Goal: Information Seeking & Learning: Learn about a topic

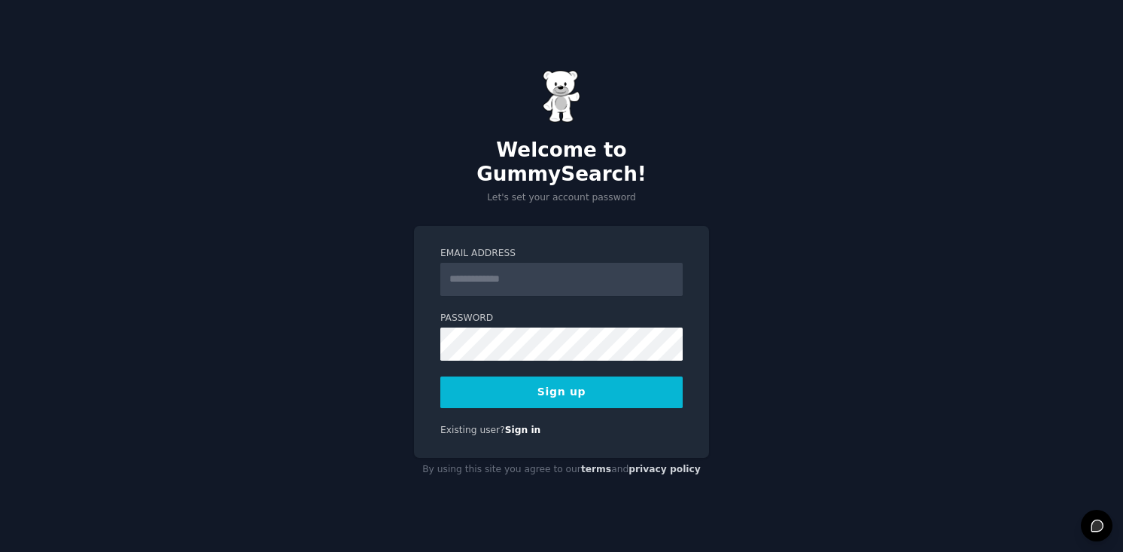
click at [486, 270] on input "Email Address" at bounding box center [561, 279] width 242 height 33
type input "**********"
click at [440, 376] on button "Sign up" at bounding box center [561, 392] width 242 height 32
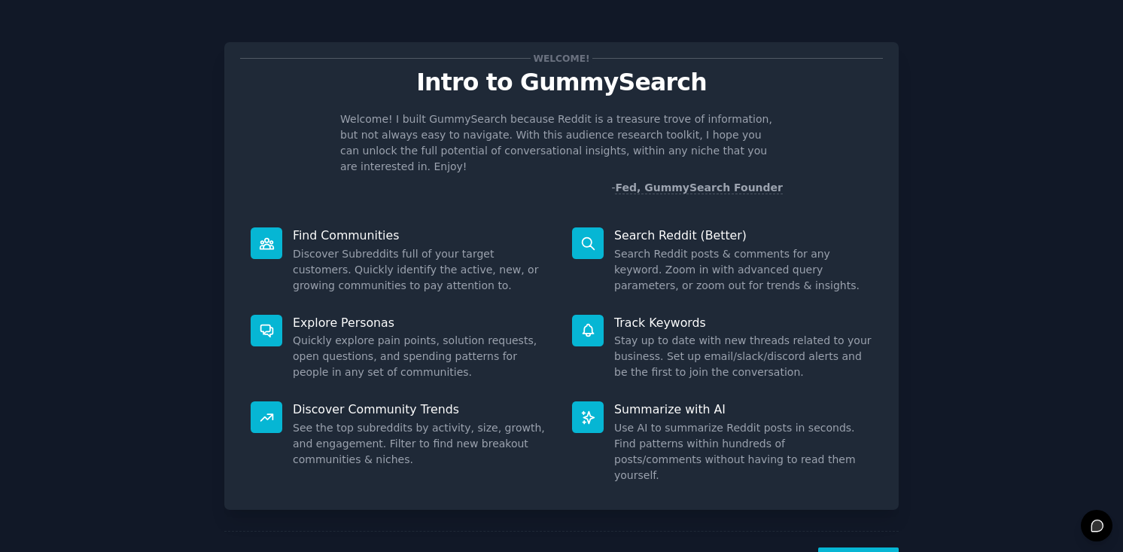
scroll to position [28, 0]
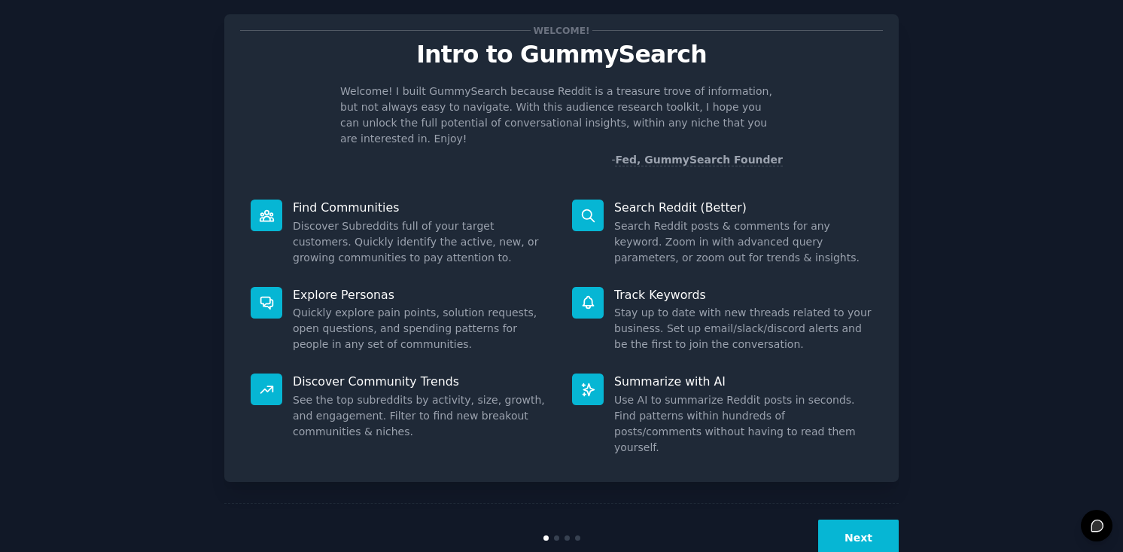
click at [833, 526] on div "Next" at bounding box center [561, 537] width 675 height 69
click at [836, 519] on button "Next" at bounding box center [858, 537] width 81 height 37
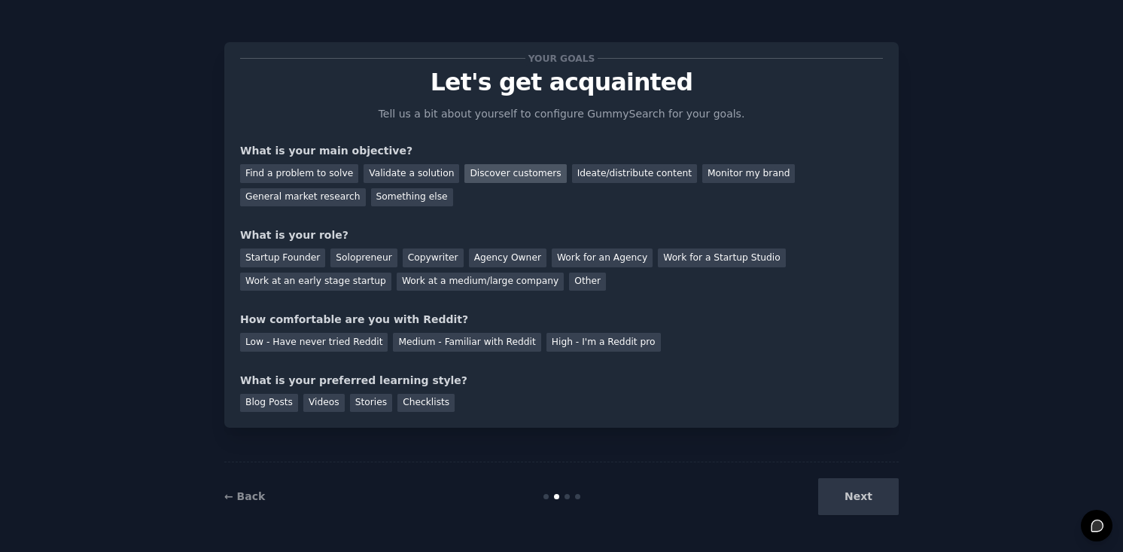
click at [475, 177] on div "Discover customers" at bounding box center [516, 173] width 102 height 19
click at [343, 279] on div "Work at an early stage startup" at bounding box center [315, 282] width 151 height 19
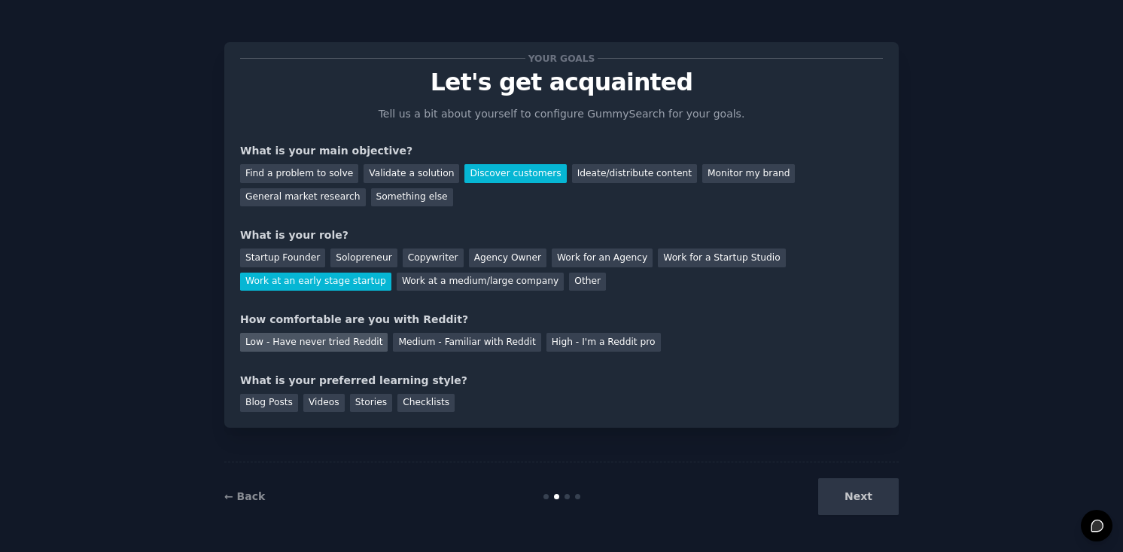
click at [341, 338] on div "Low - Have never tried Reddit" at bounding box center [314, 342] width 148 height 19
click at [399, 405] on div "Checklists" at bounding box center [426, 403] width 57 height 19
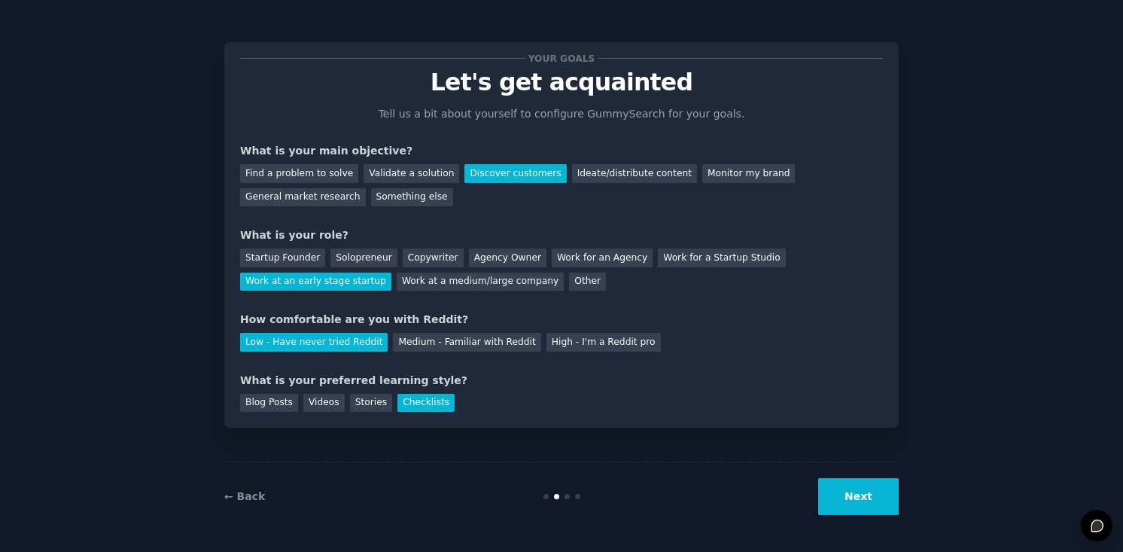
click at [847, 495] on button "Next" at bounding box center [858, 496] width 81 height 37
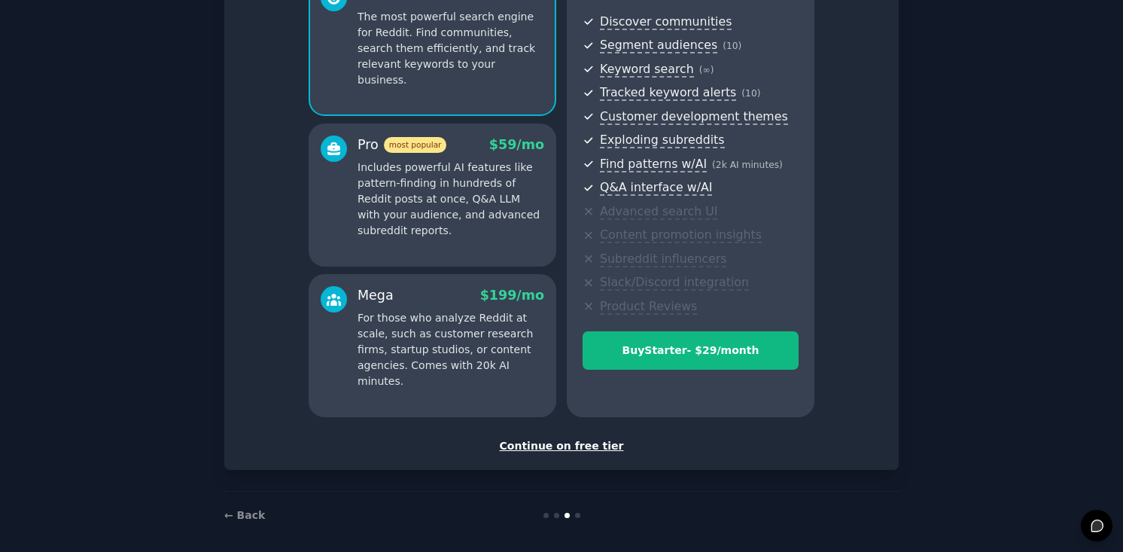
scroll to position [170, 0]
click at [608, 440] on div "Continue on free tier" at bounding box center [561, 446] width 643 height 16
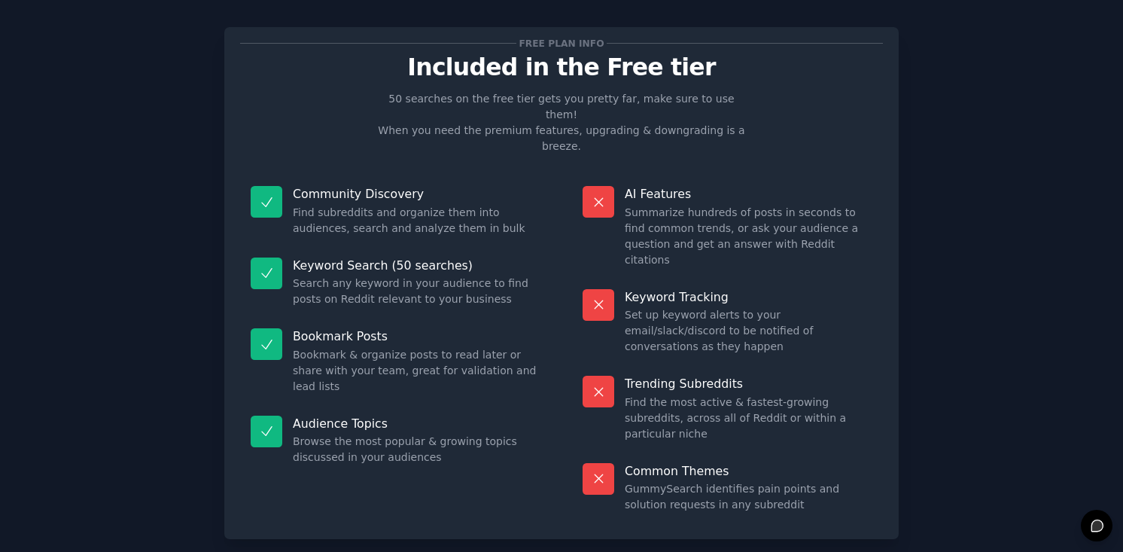
scroll to position [35, 0]
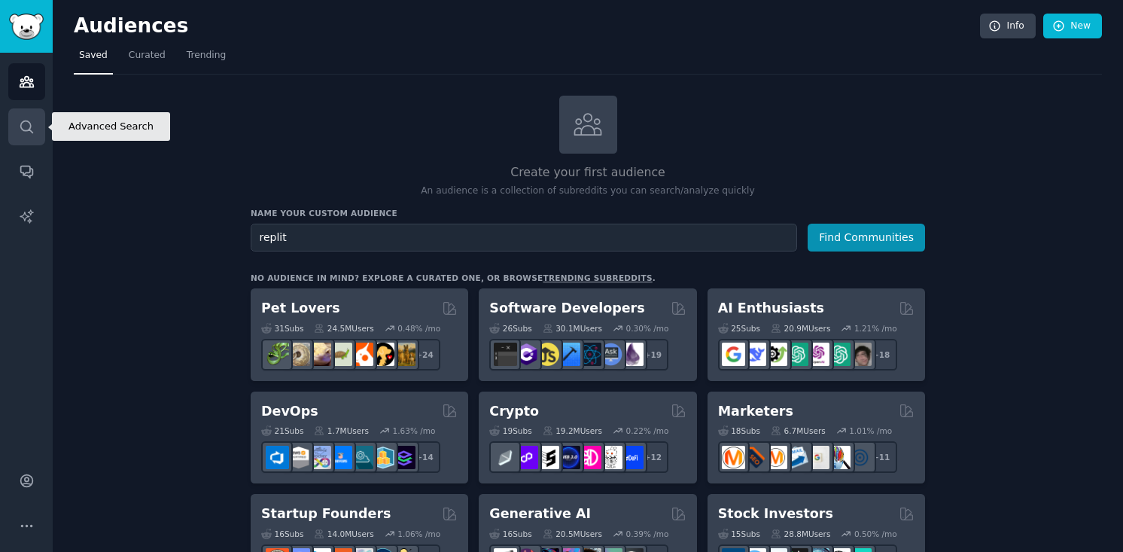
type input "replit"
click at [26, 126] on icon "Sidebar" at bounding box center [27, 127] width 16 height 16
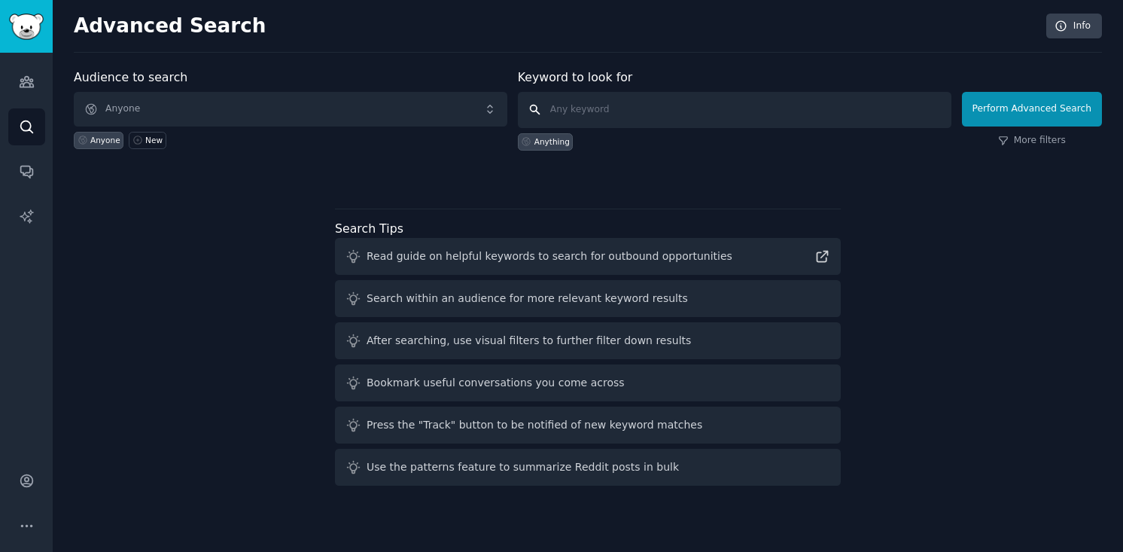
click at [577, 113] on input "text" at bounding box center [735, 110] width 434 height 36
type input "replit"
click button "Perform Advanced Search" at bounding box center [1032, 109] width 140 height 35
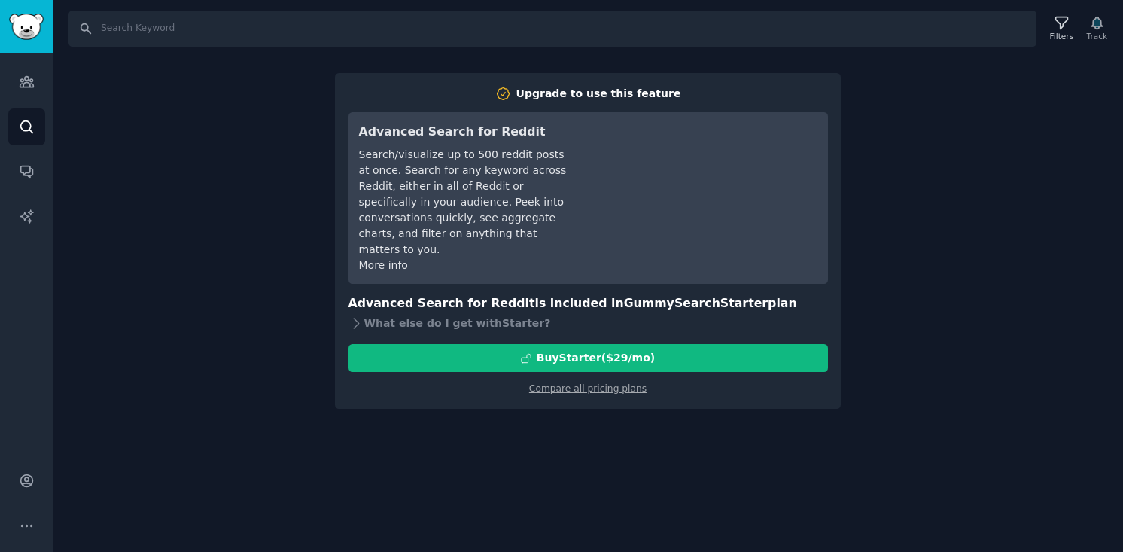
click at [234, 143] on div "Search Filters Track Upgrade to use this feature Advanced Search for Reddit Sea…" at bounding box center [588, 276] width 1071 height 552
click at [40, 68] on link "Audiences" at bounding box center [26, 81] width 37 height 37
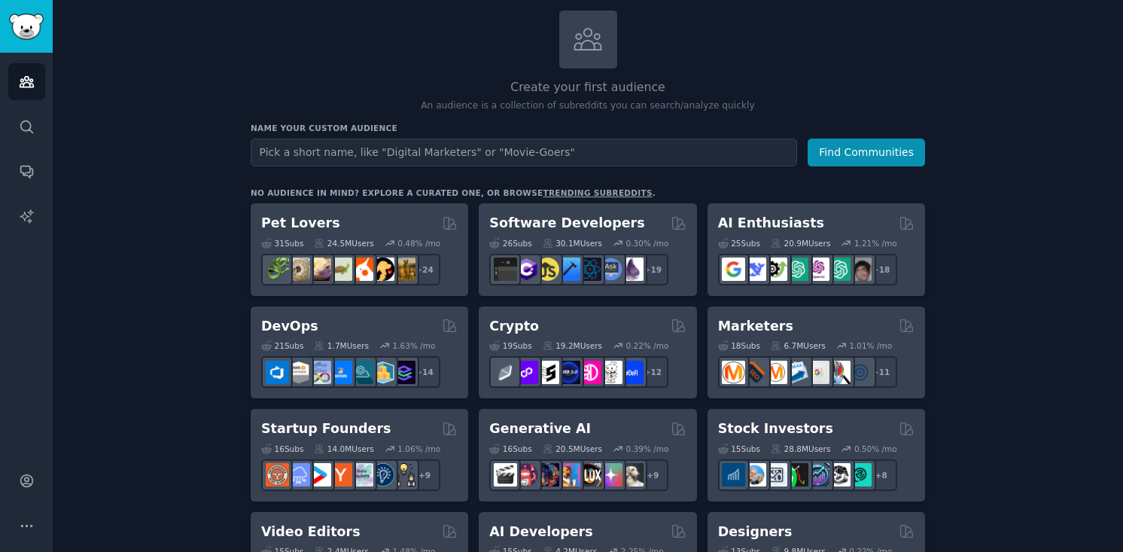
scroll to position [99, 0]
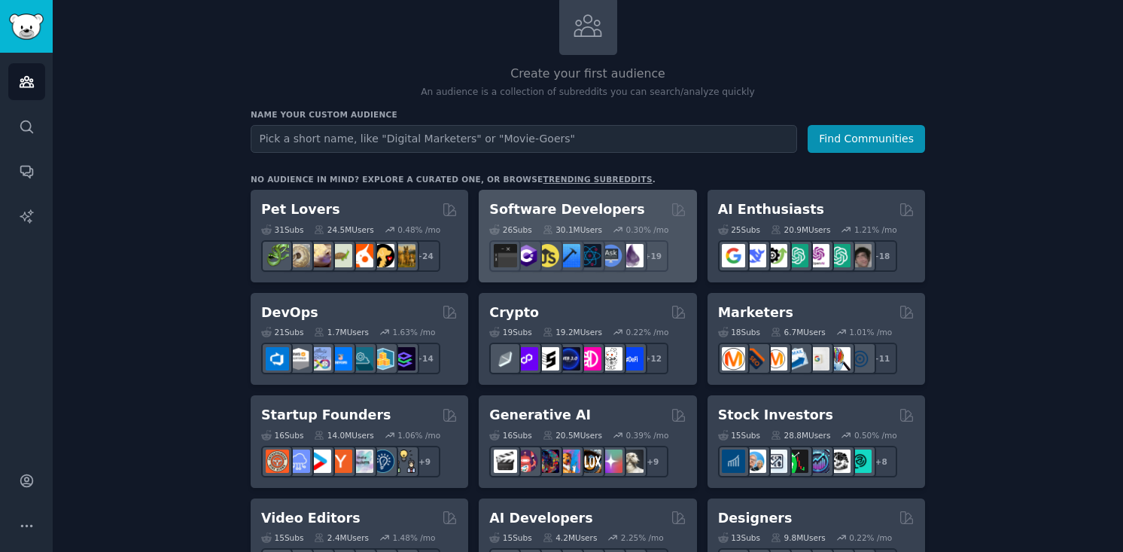
click at [528, 215] on h2 "Software Developers" at bounding box center [566, 209] width 155 height 19
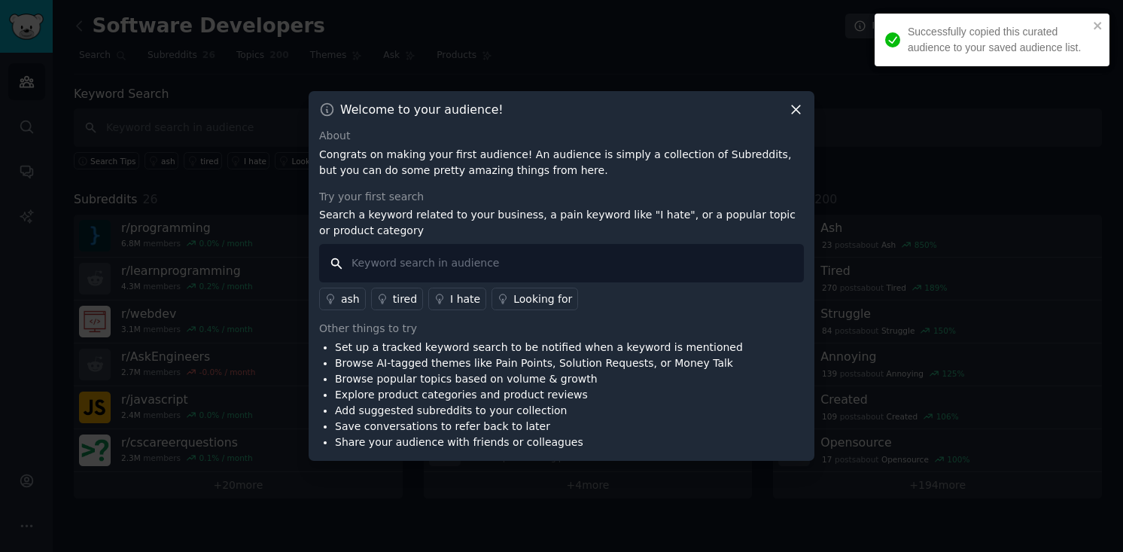
click at [476, 273] on input "text" at bounding box center [561, 263] width 485 height 38
type input "replit"
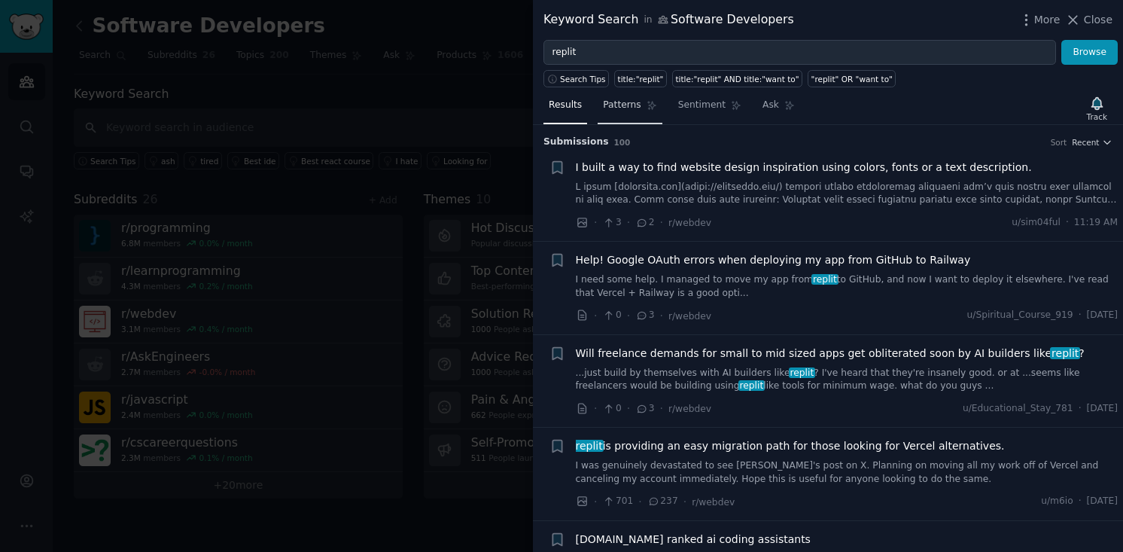
click at [622, 111] on span "Patterns" at bounding box center [622, 106] width 38 height 14
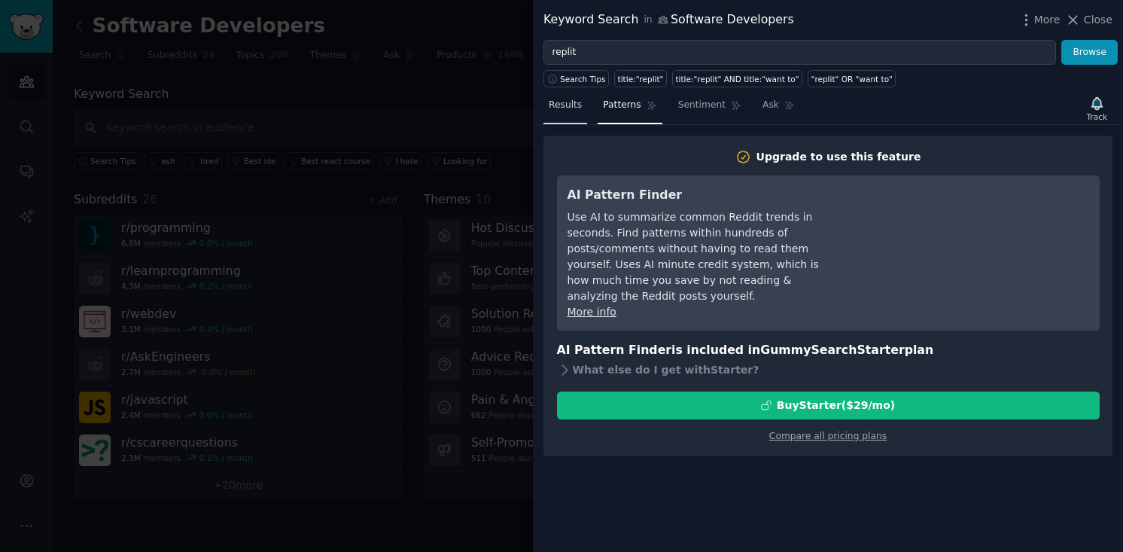
click at [572, 106] on span "Results" at bounding box center [565, 106] width 33 height 14
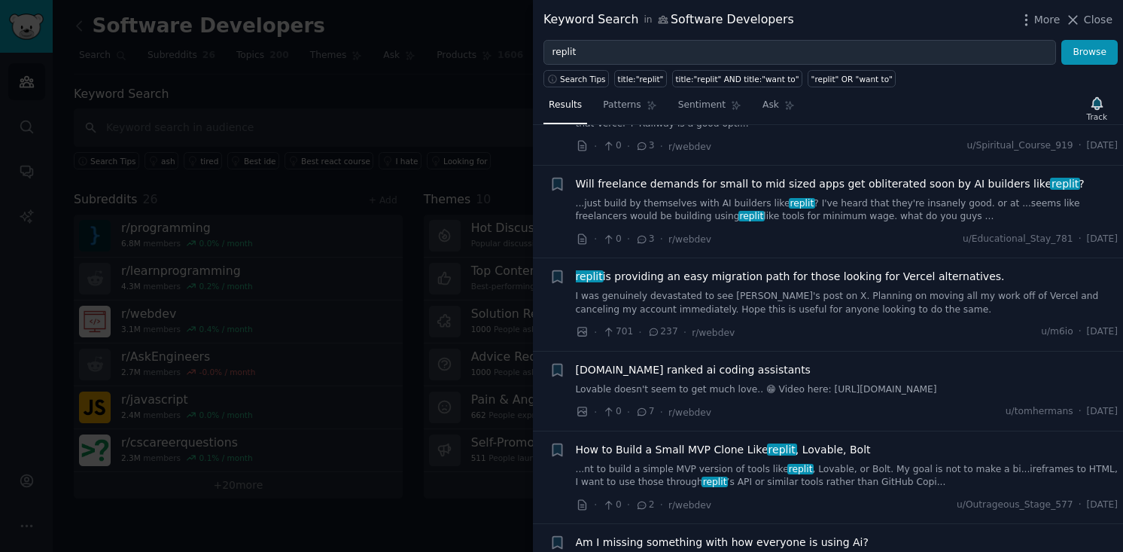
scroll to position [171, 0]
click at [444, 344] on div at bounding box center [561, 276] width 1123 height 552
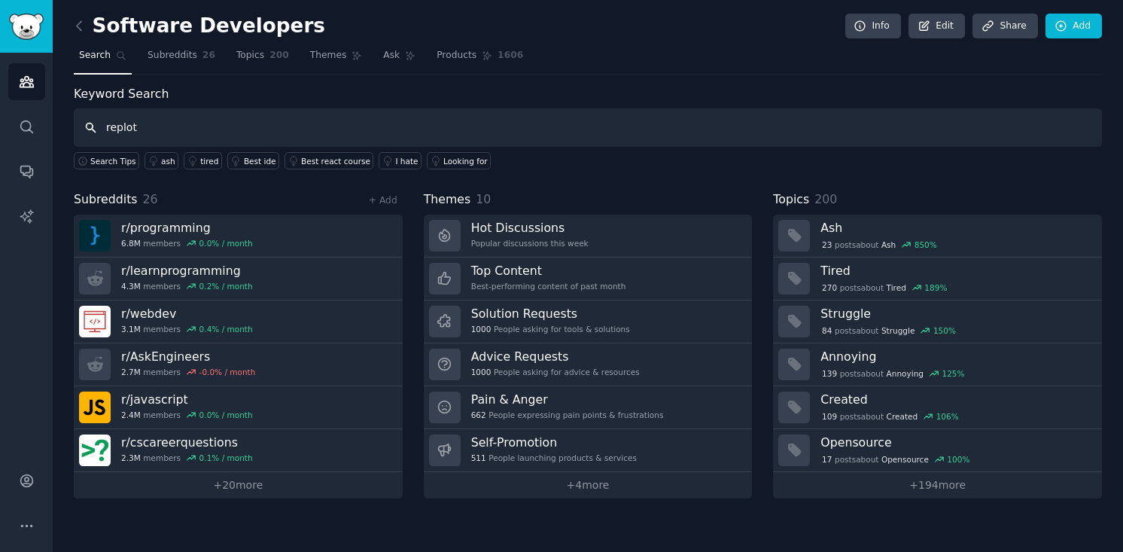
type input "replot"
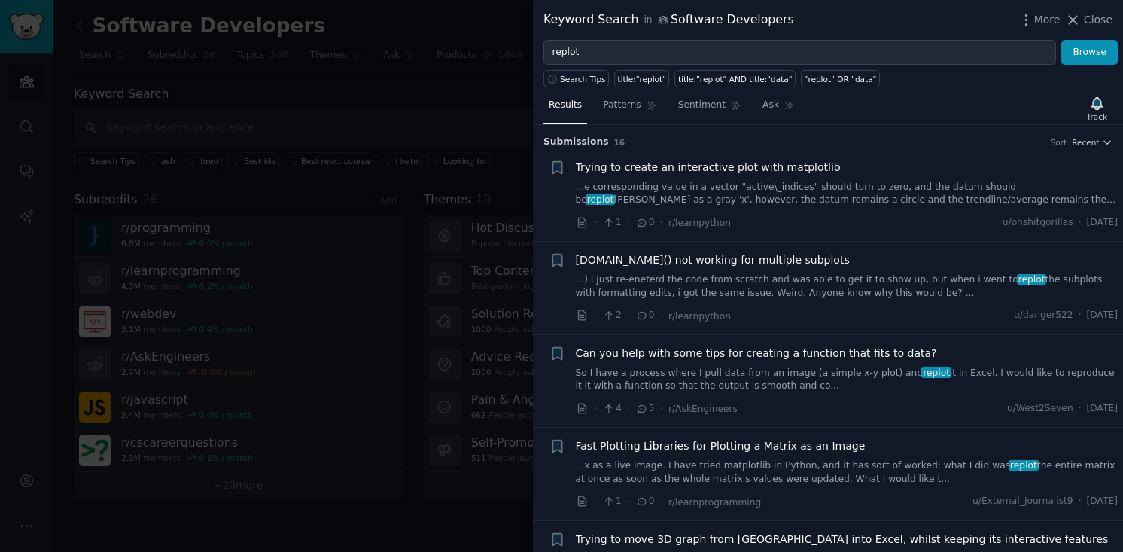
click at [401, 298] on div at bounding box center [561, 276] width 1123 height 552
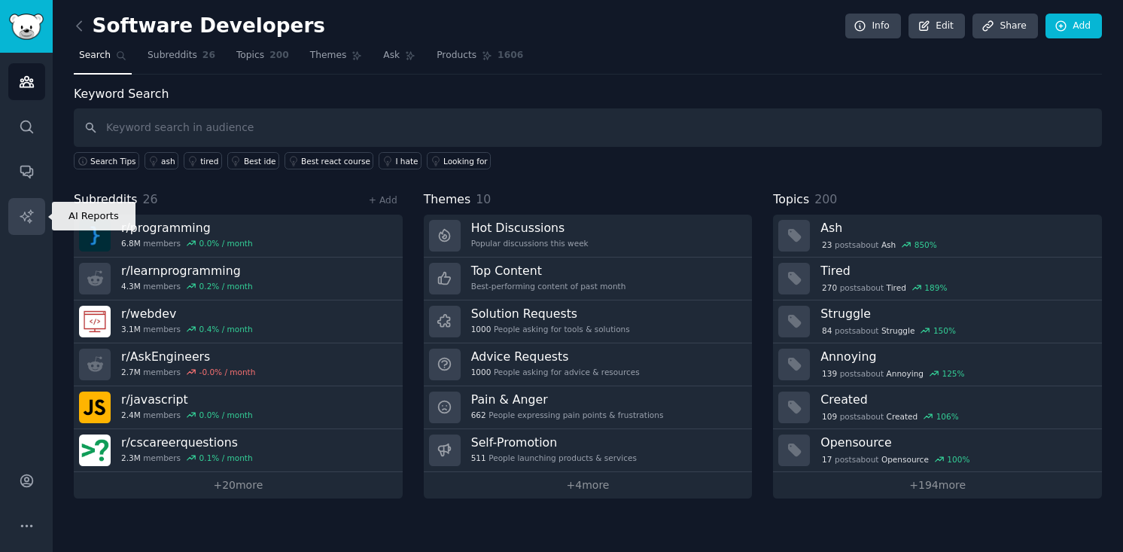
click at [26, 213] on icon "Sidebar" at bounding box center [27, 217] width 16 height 16
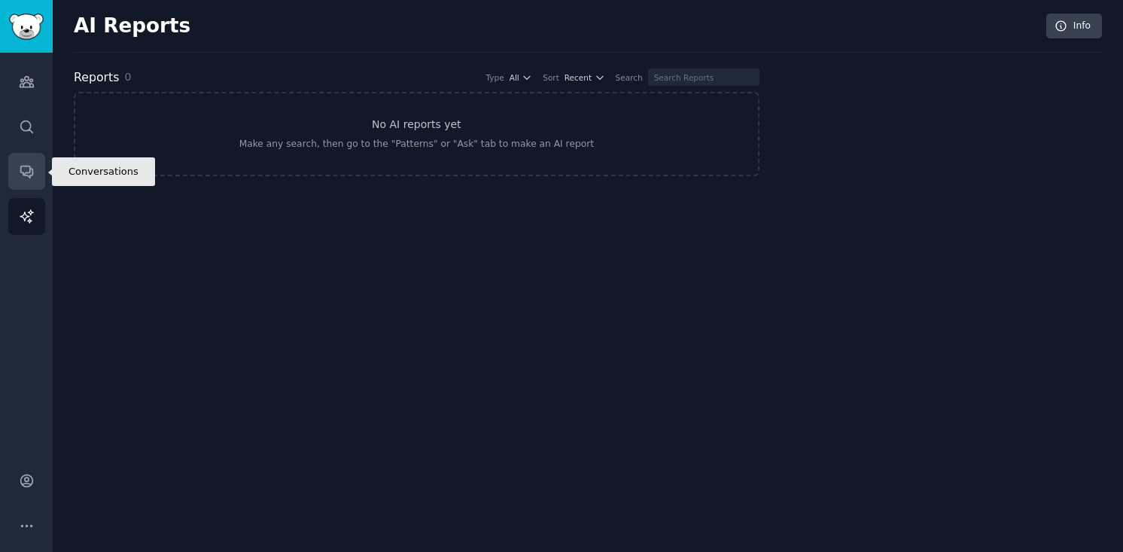
click at [32, 183] on link "Conversations" at bounding box center [26, 171] width 37 height 37
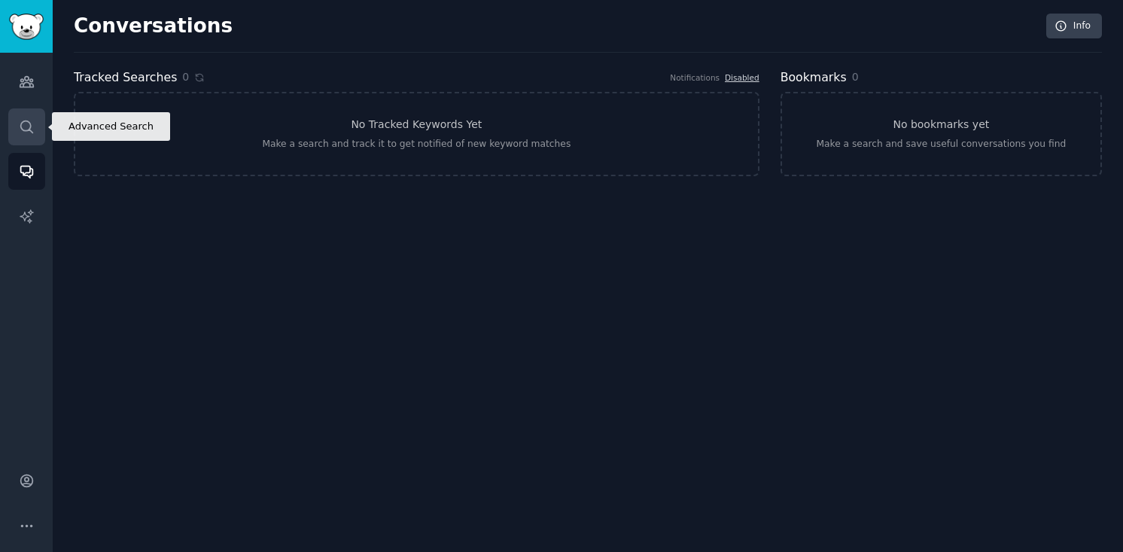
click at [38, 115] on link "Search" at bounding box center [26, 126] width 37 height 37
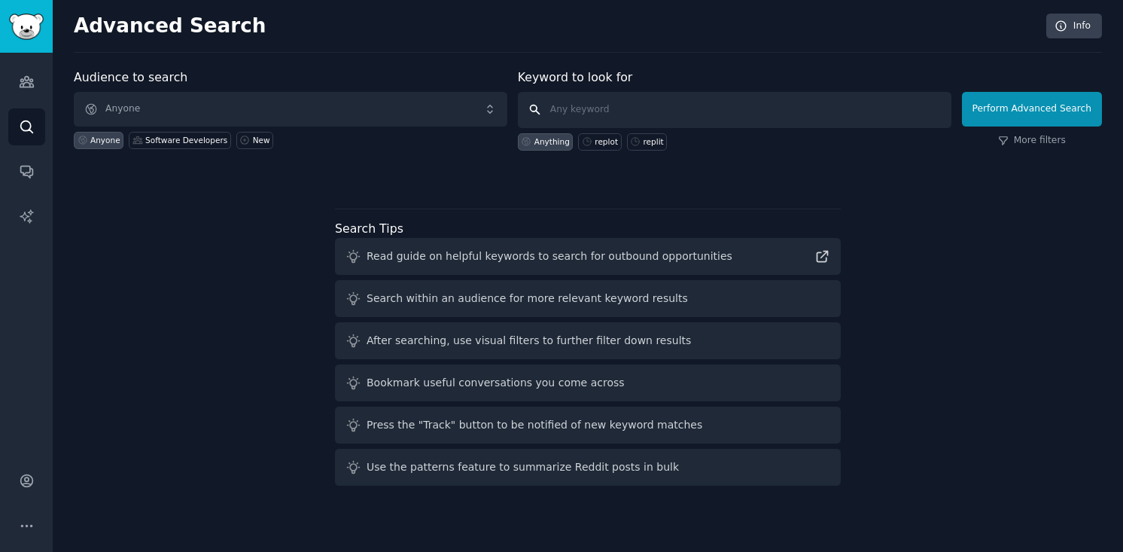
click at [570, 96] on input "text" at bounding box center [735, 110] width 434 height 36
type input "replit"
click button "Perform Advanced Search" at bounding box center [1032, 109] width 140 height 35
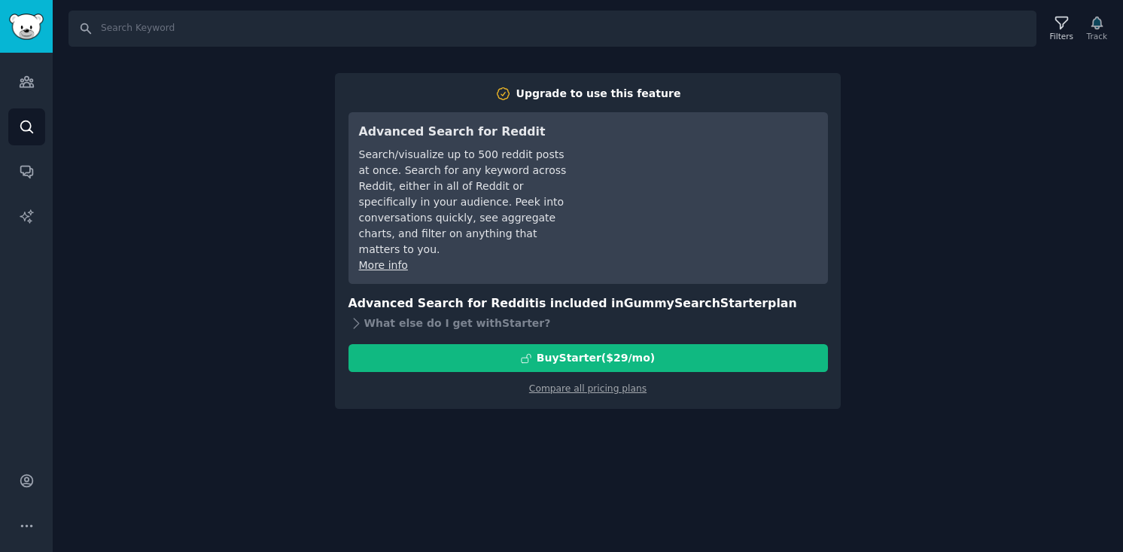
click at [307, 226] on div "Search Filters Track Upgrade to use this feature Advanced Search for Reddit Sea…" at bounding box center [588, 276] width 1071 height 552
click at [1013, 147] on div "Search Filters Track Upgrade to use this feature Advanced Search for Reddit Sea…" at bounding box center [588, 276] width 1071 height 552
click at [123, 29] on input "Search" at bounding box center [553, 29] width 968 height 36
click at [20, 85] on icon "Sidebar" at bounding box center [27, 82] width 16 height 16
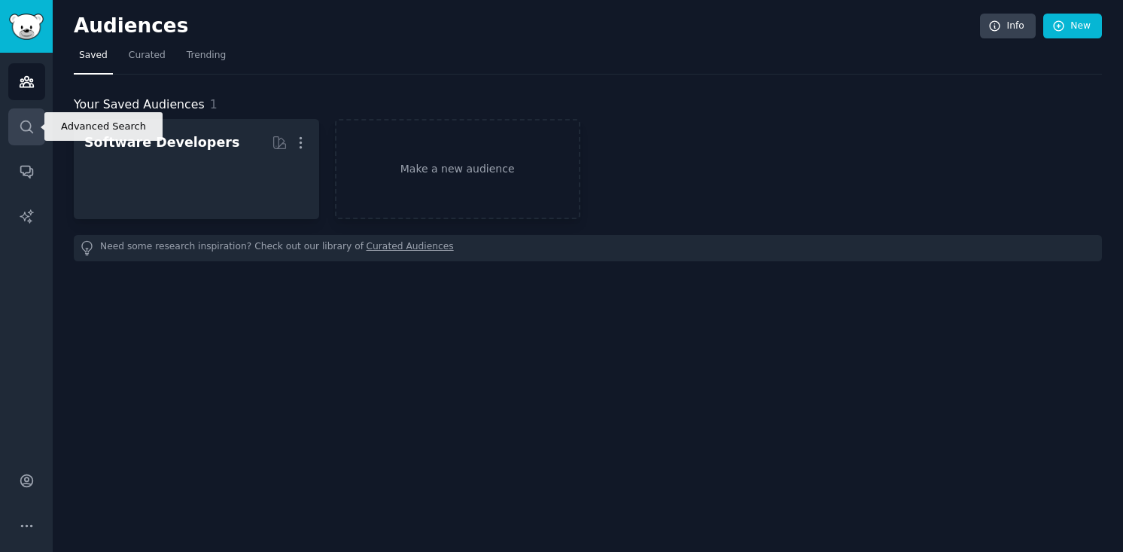
click at [35, 130] on link "Search" at bounding box center [26, 126] width 37 height 37
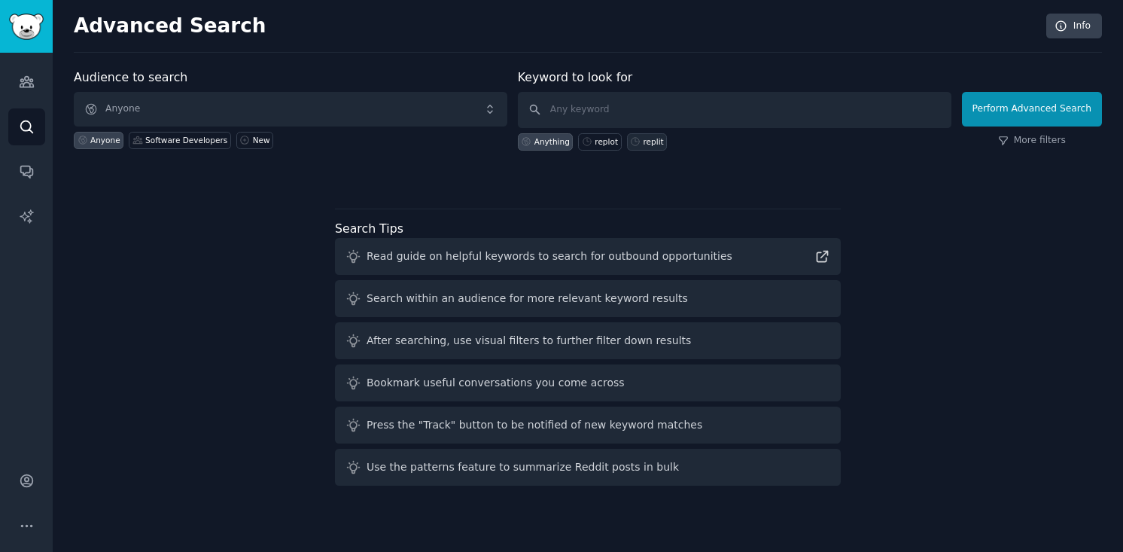
click at [647, 138] on div "replit" at bounding box center [654, 141] width 20 height 11
type input "replit"
click at [995, 113] on button "Perform Advanced Search" at bounding box center [1032, 109] width 140 height 35
